Goal: Information Seeking & Learning: Learn about a topic

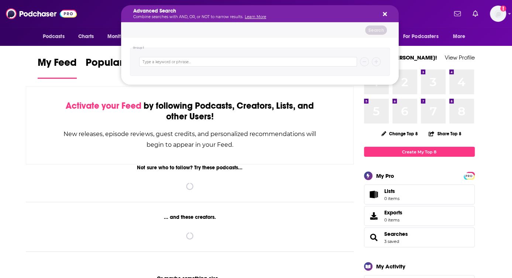
click at [383, 13] on icon "Search podcasts, credits, & more..." at bounding box center [385, 14] width 4 height 6
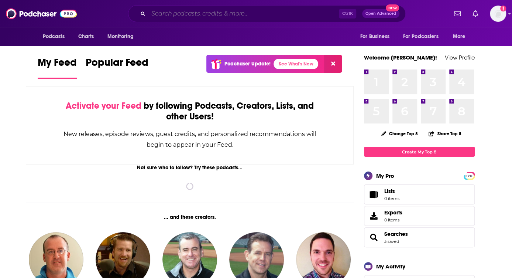
click at [233, 19] on input "Search podcasts, credits, & more..." at bounding box center [243, 14] width 191 height 12
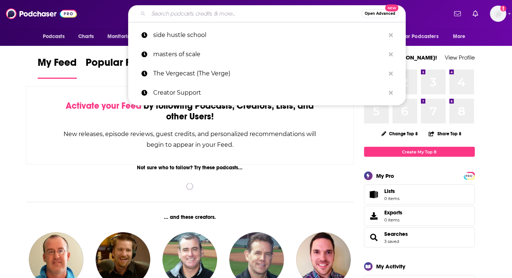
paste input "What the Hack? - Podcast - Apple Podcasts"
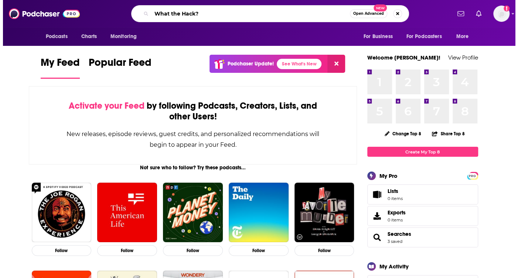
scroll to position [0, 11]
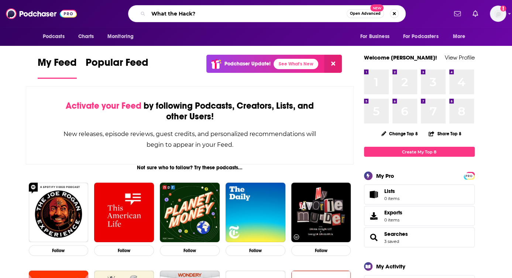
type input "What the Hack?"
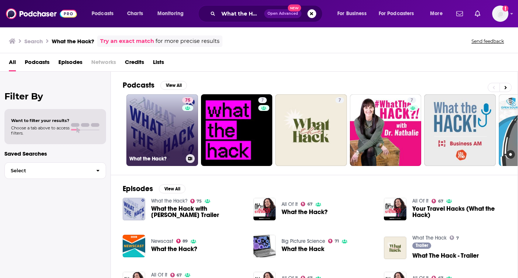
click at [179, 123] on link "75 What the Hack?" at bounding box center [162, 130] width 72 height 72
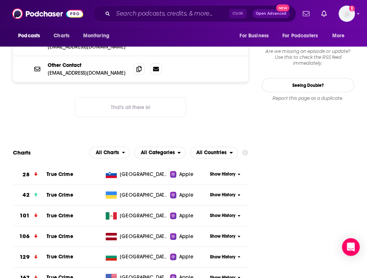
scroll to position [775, 0]
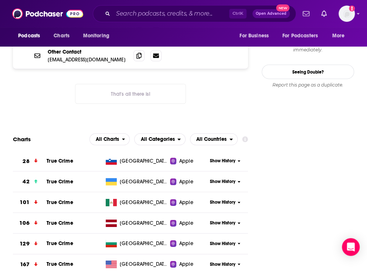
click at [80, 84] on button "That's all there is!" at bounding box center [130, 94] width 111 height 20
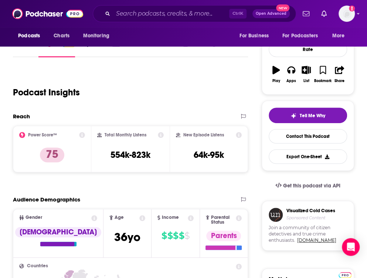
scroll to position [106, 0]
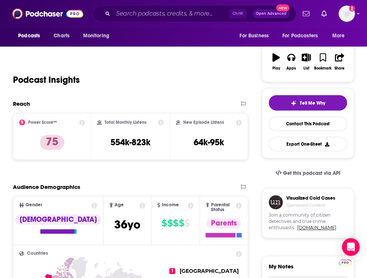
click at [173, 71] on div "Podcast Insights" at bounding box center [127, 75] width 229 height 38
